Goal: Book appointment/travel/reservation

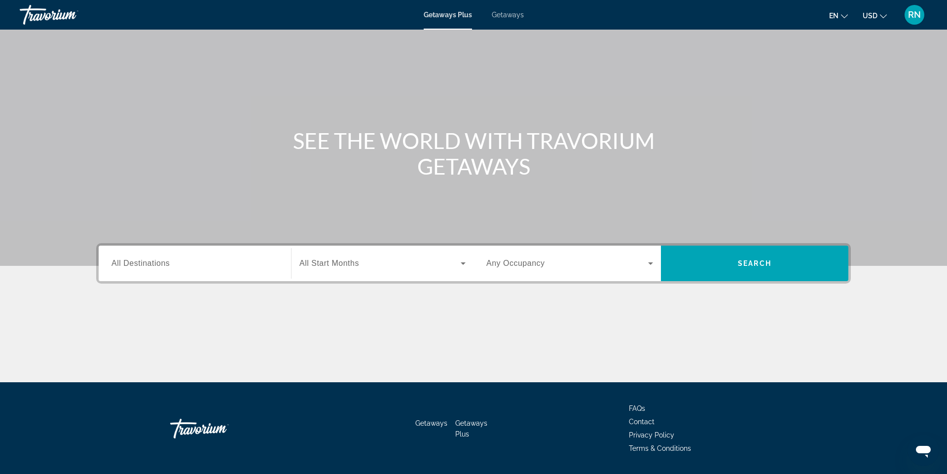
scroll to position [58, 0]
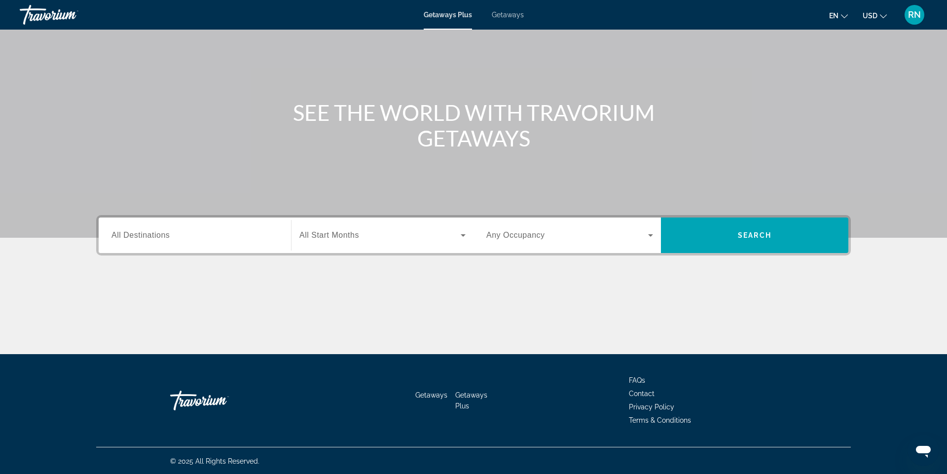
click at [139, 239] on span "All Destinations" at bounding box center [140, 235] width 58 height 8
click at [139, 239] on input "Destination All Destinations" at bounding box center [194, 236] width 167 height 12
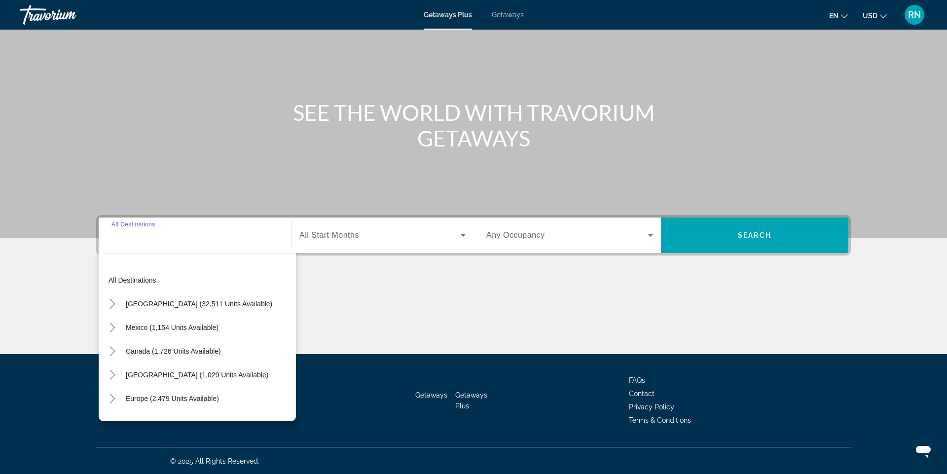
click at [139, 239] on input "Destination All Destinations" at bounding box center [194, 236] width 167 height 12
click at [147, 306] on span "[GEOGRAPHIC_DATA] (32,511 units available)" at bounding box center [199, 304] width 146 height 8
type input "**********"
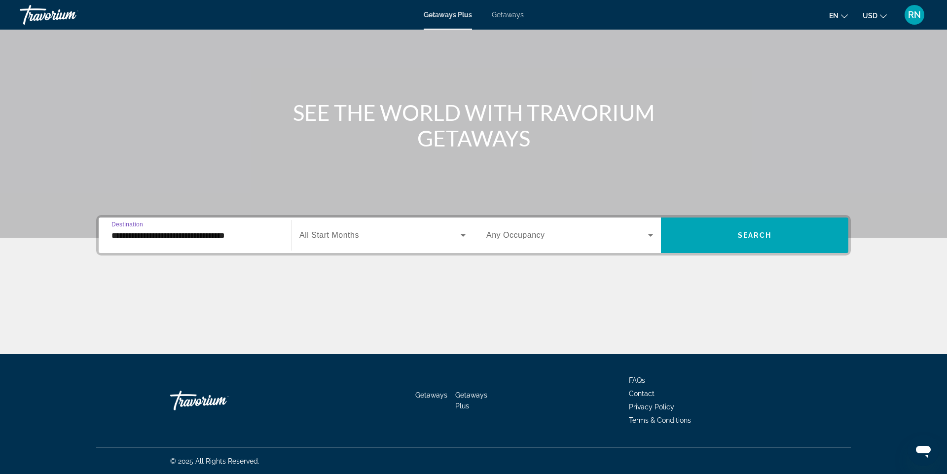
click at [366, 238] on span "Search widget" at bounding box center [379, 235] width 161 height 12
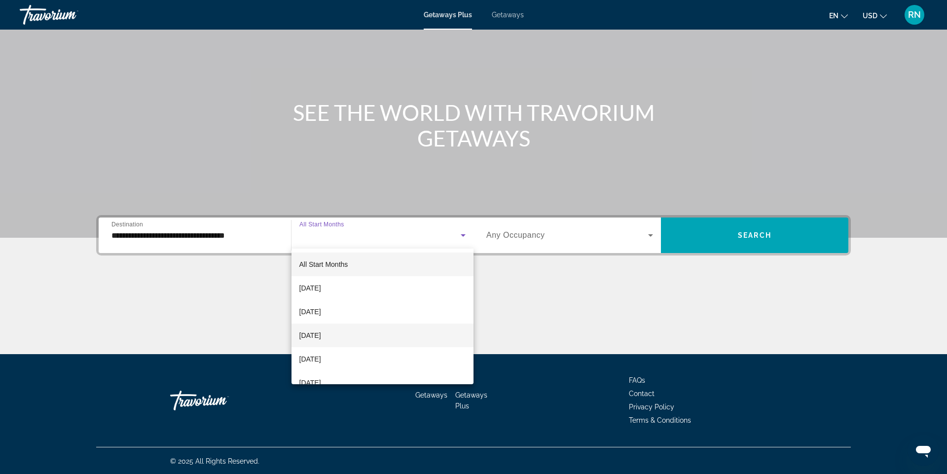
click at [321, 339] on span "November 2025" at bounding box center [310, 335] width 22 height 12
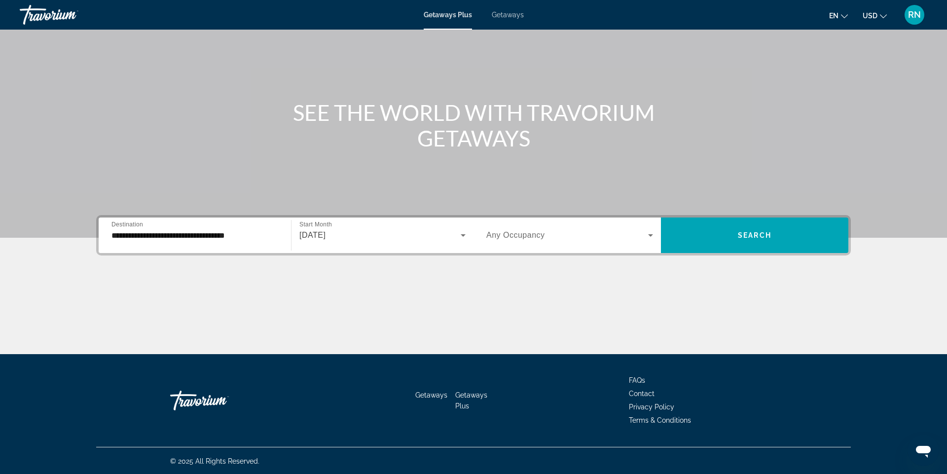
click at [509, 13] on span "Getaways" at bounding box center [508, 15] width 32 height 8
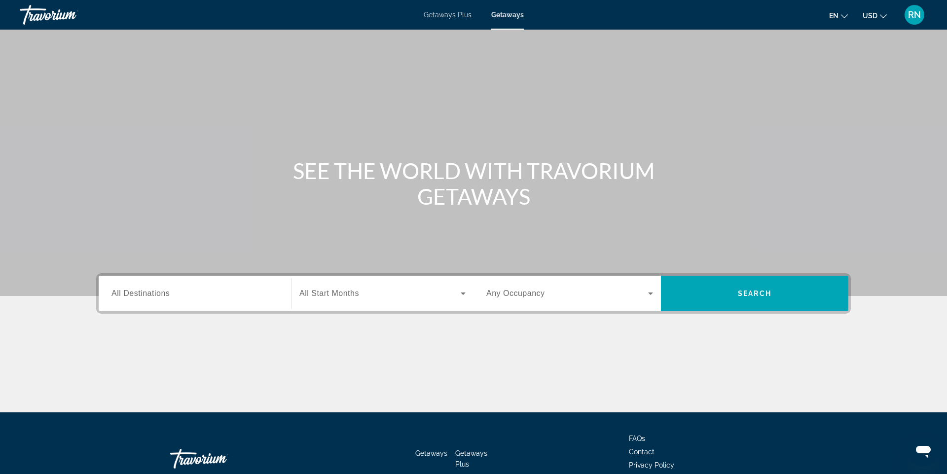
click at [186, 297] on input "Destination All Destinations" at bounding box center [194, 294] width 167 height 12
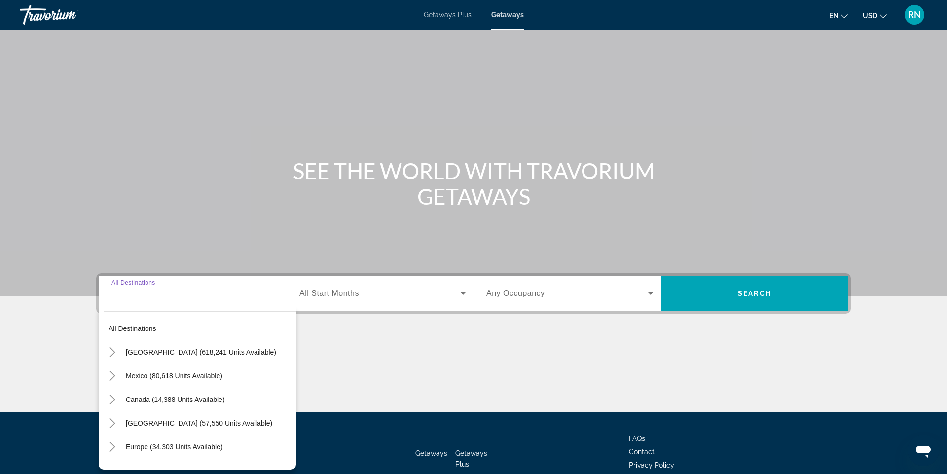
scroll to position [58, 0]
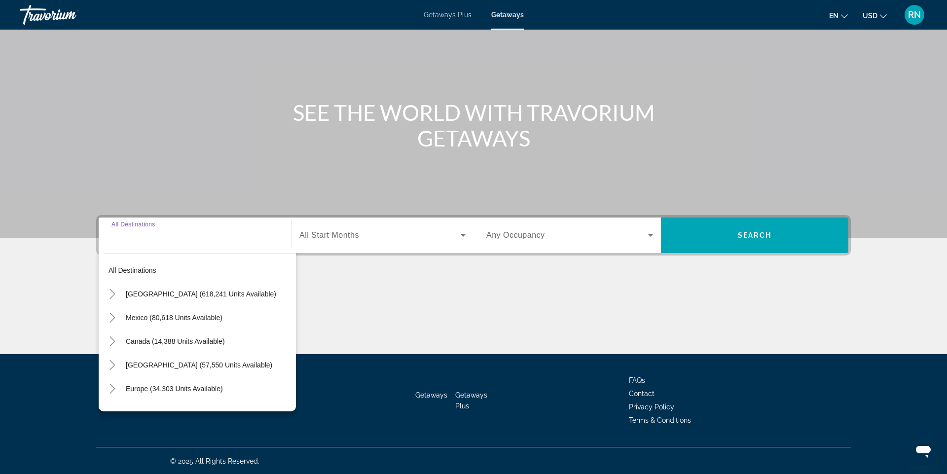
click at [186, 297] on span "Search widget" at bounding box center [208, 294] width 175 height 24
type input "**********"
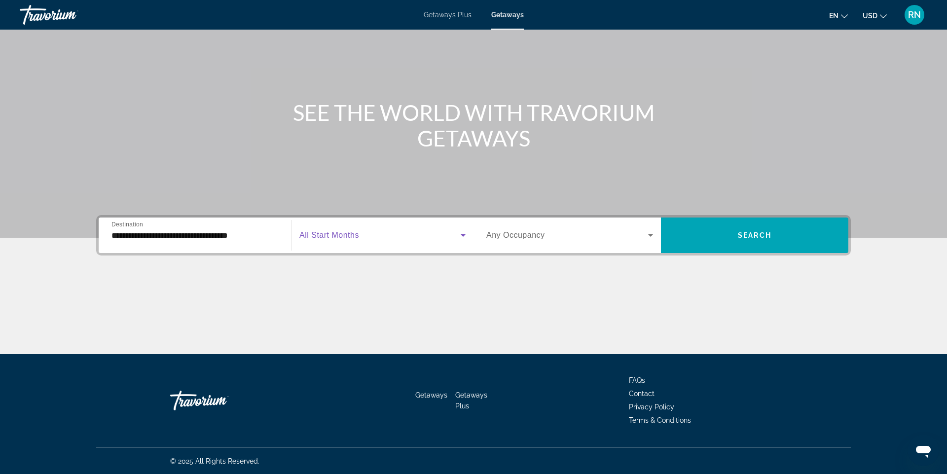
click at [361, 238] on span "Search widget" at bounding box center [379, 235] width 161 height 12
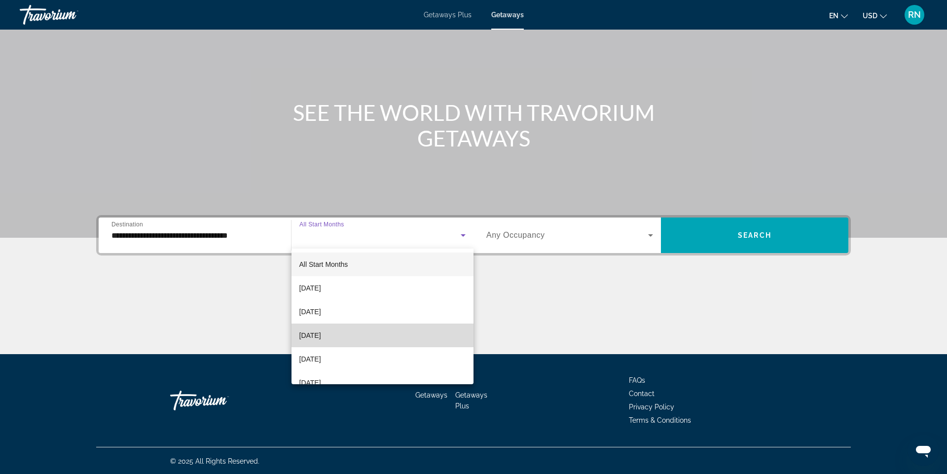
click at [321, 338] on span "November 2025" at bounding box center [310, 335] width 22 height 12
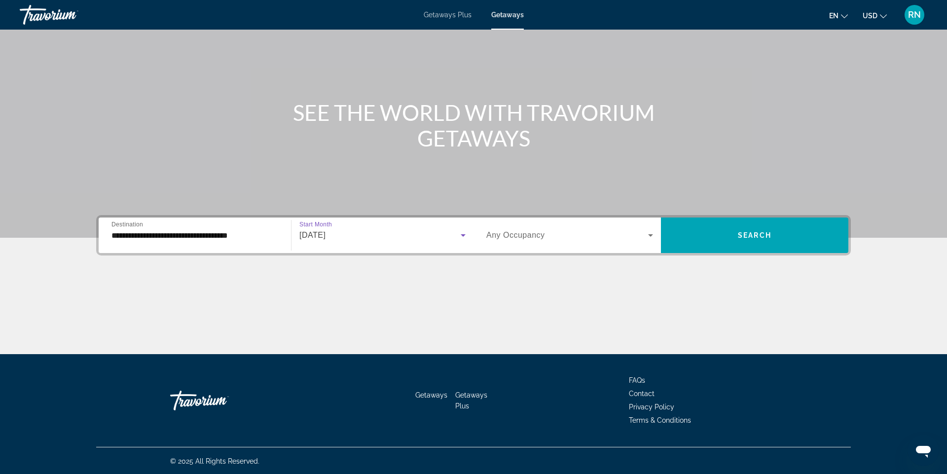
click at [540, 234] on span "Any Occupancy" at bounding box center [515, 235] width 59 height 8
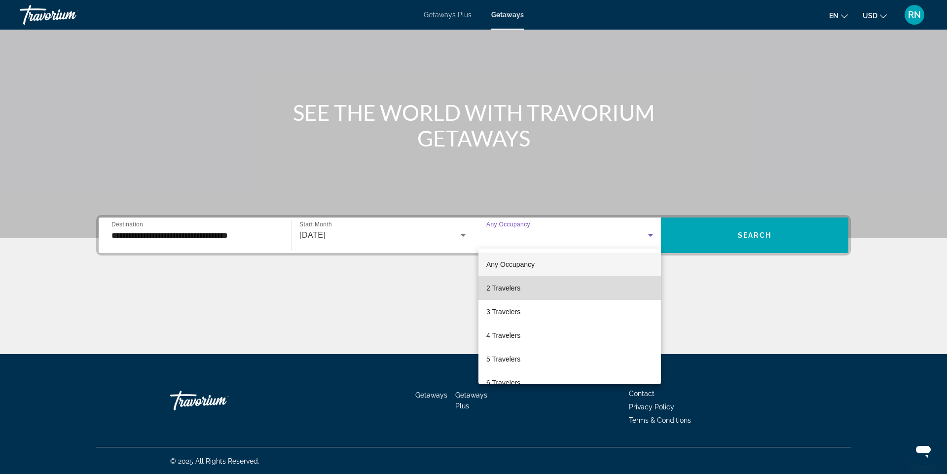
click at [510, 287] on span "2 Travelers" at bounding box center [503, 288] width 34 height 12
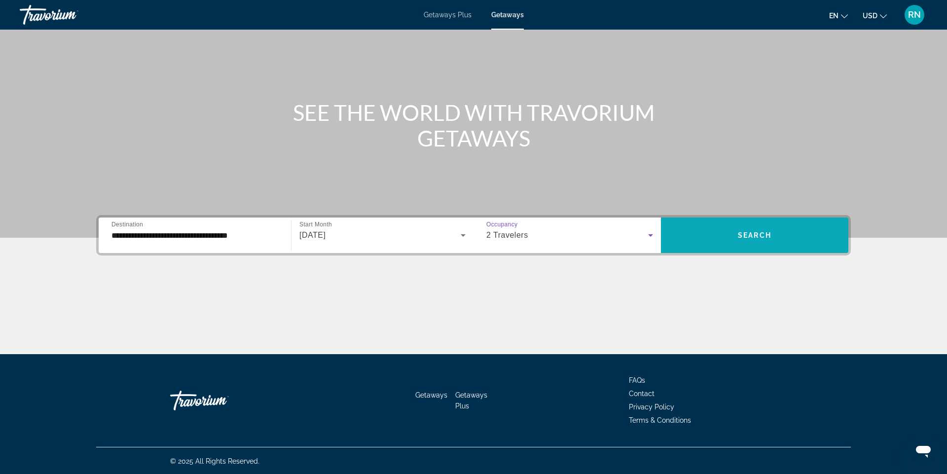
click at [743, 237] on span "Search" at bounding box center [755, 235] width 34 height 8
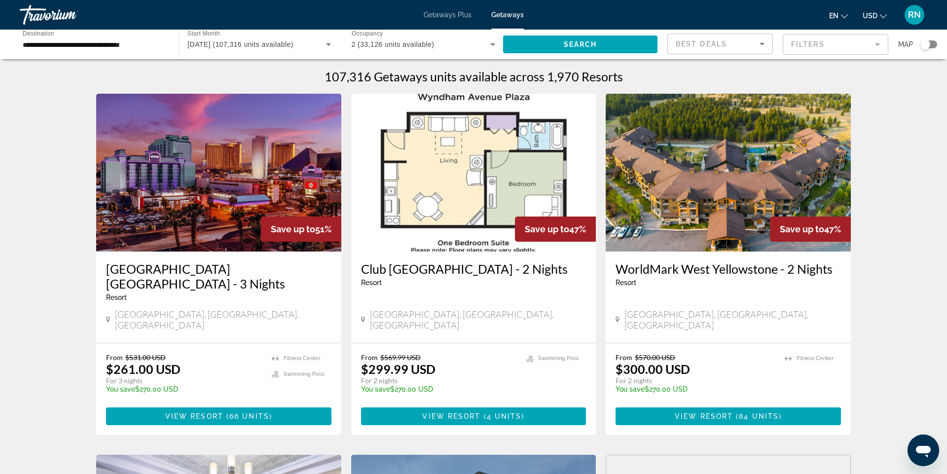
click at [57, 18] on div "Travorium" at bounding box center [69, 15] width 99 height 26
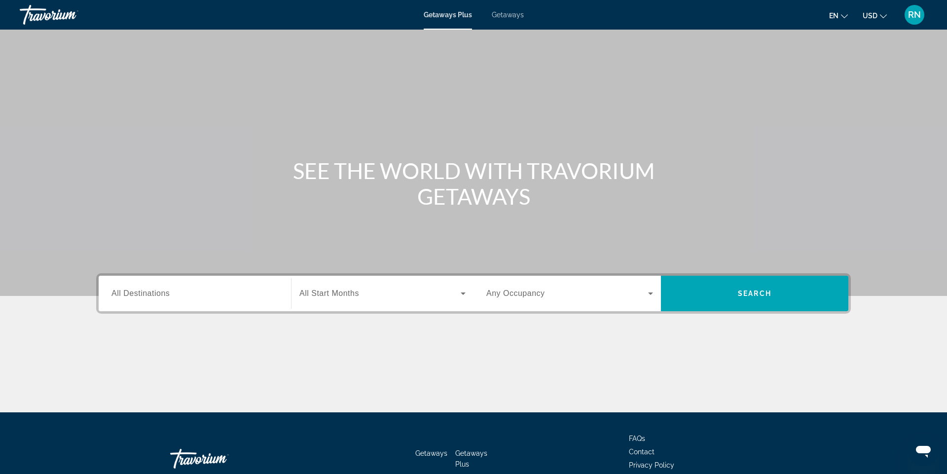
click at [187, 293] on input "Destination All Destinations" at bounding box center [194, 294] width 167 height 12
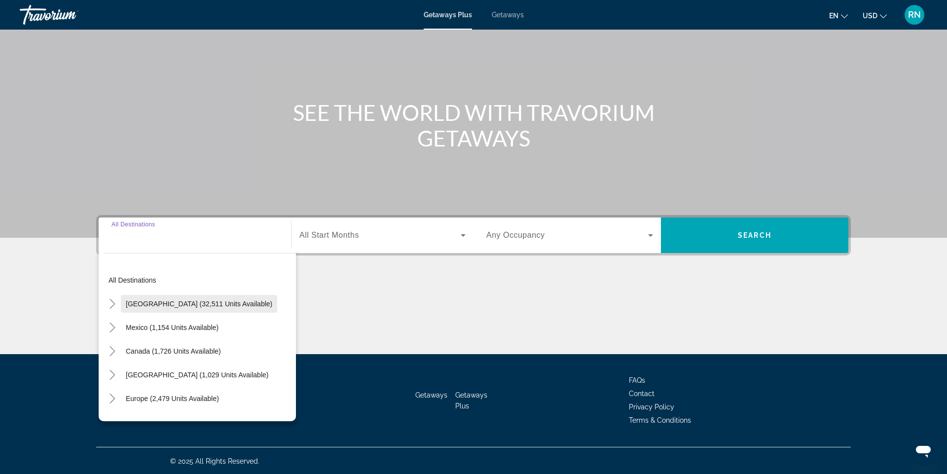
click at [186, 302] on span "[GEOGRAPHIC_DATA] (32,511 units available)" at bounding box center [199, 304] width 146 height 8
type input "**********"
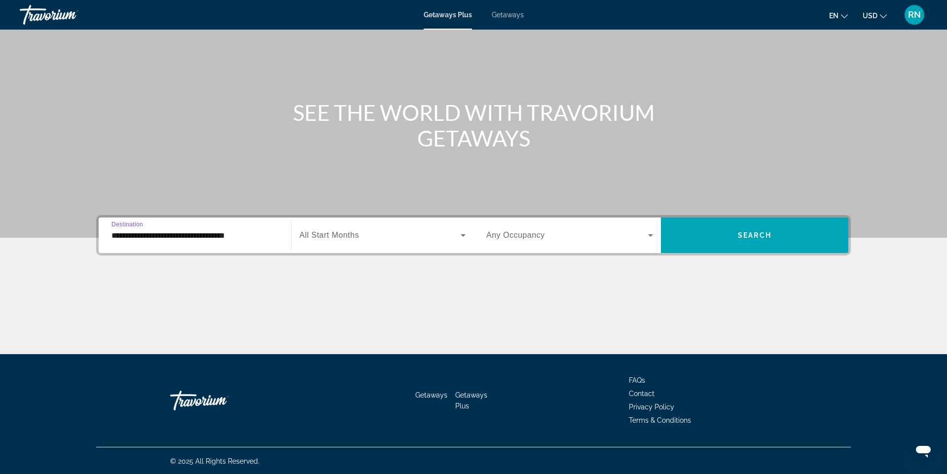
click at [512, 18] on span "Getaways" at bounding box center [508, 15] width 32 height 8
